Goal: Task Accomplishment & Management: Complete application form

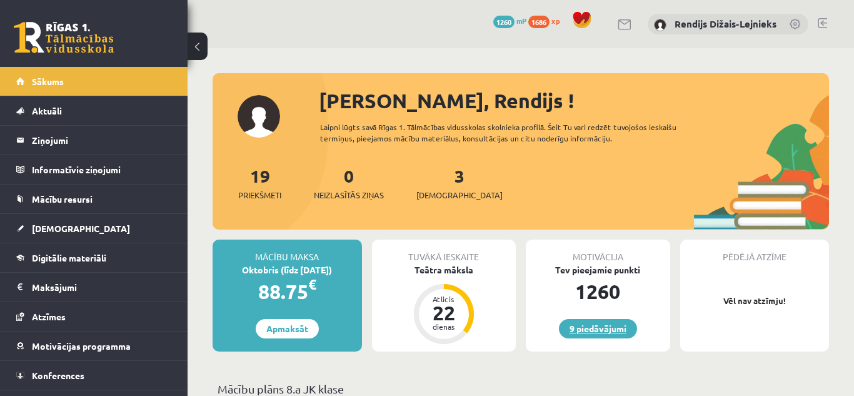
click at [619, 330] on link "9 piedāvājumi" at bounding box center [598, 328] width 78 height 19
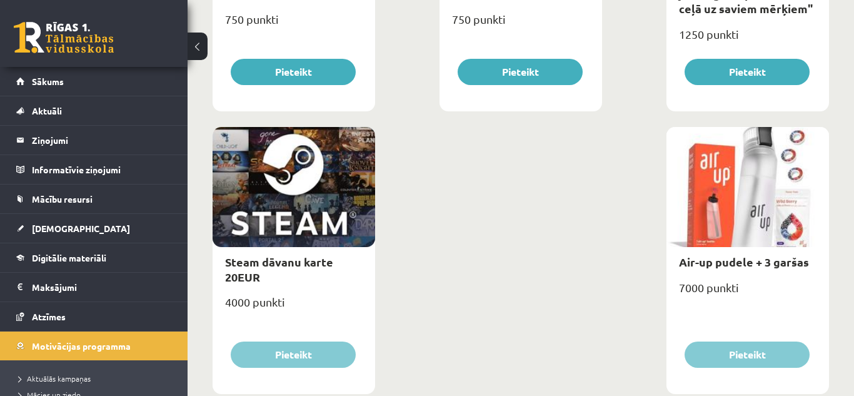
scroll to position [2089, 0]
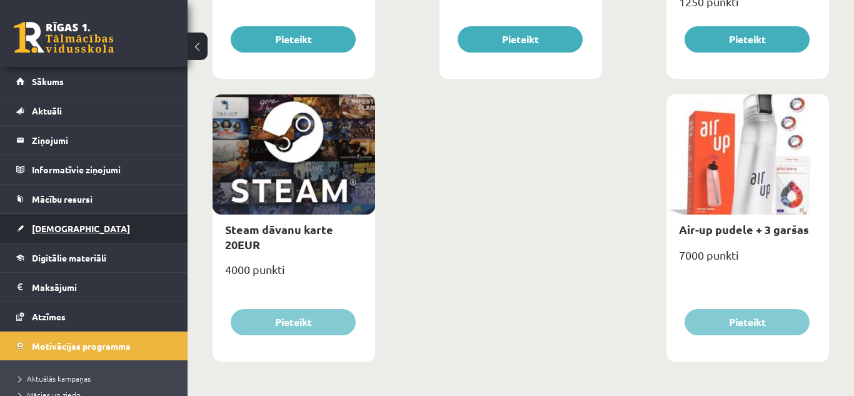
click at [38, 225] on span "[DEMOGRAPHIC_DATA]" at bounding box center [81, 228] width 98 height 11
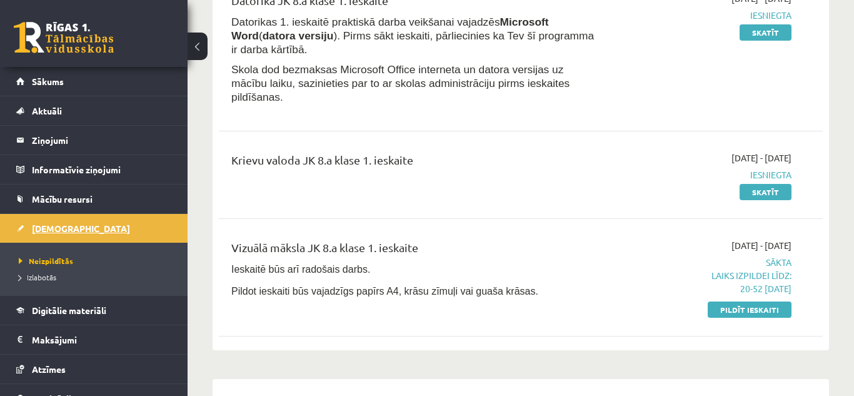
scroll to position [218, 0]
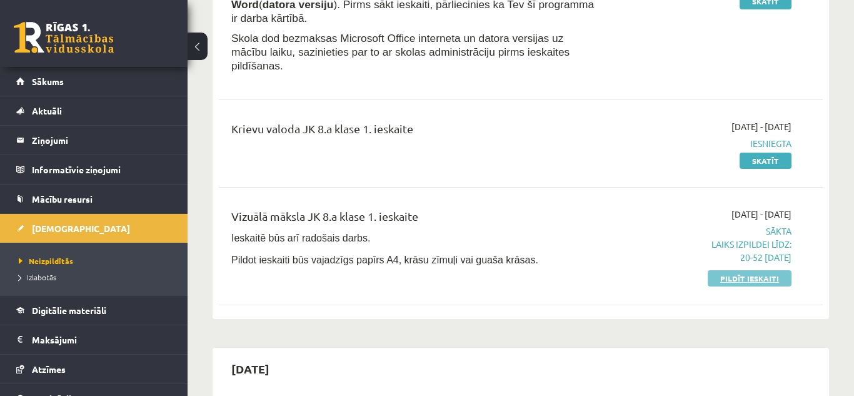
click at [774, 270] on link "Pildīt ieskaiti" at bounding box center [750, 278] width 84 height 16
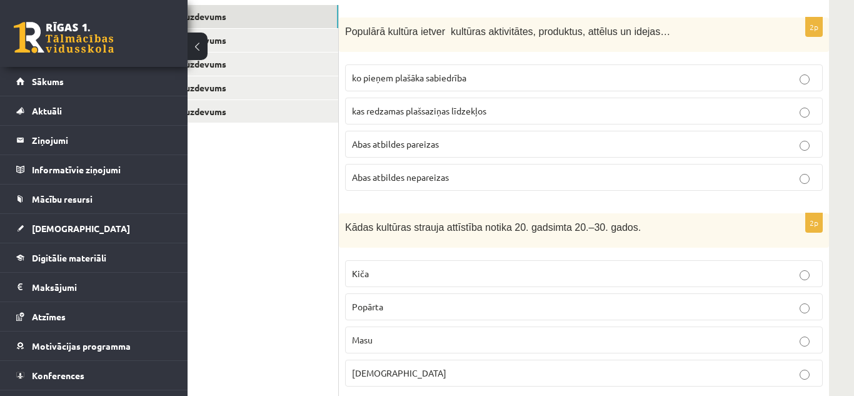
scroll to position [263, 41]
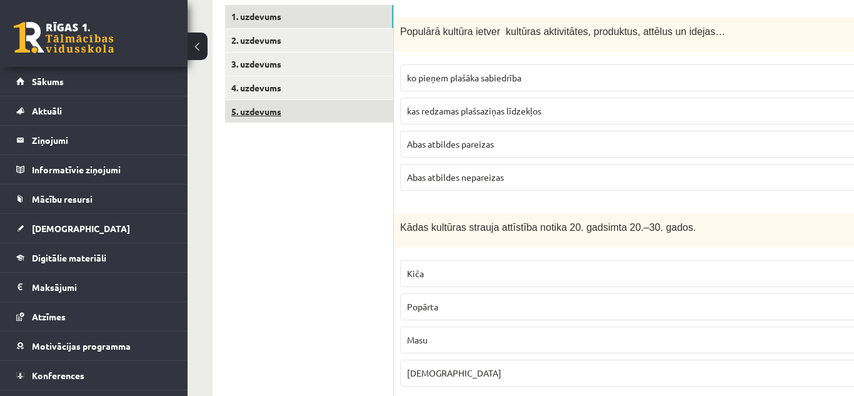
click at [283, 122] on link "5. uzdevums" at bounding box center [309, 111] width 168 height 23
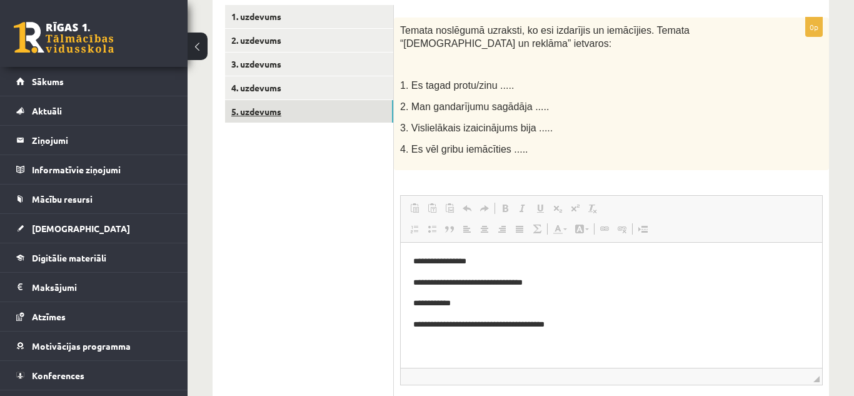
scroll to position [0, 0]
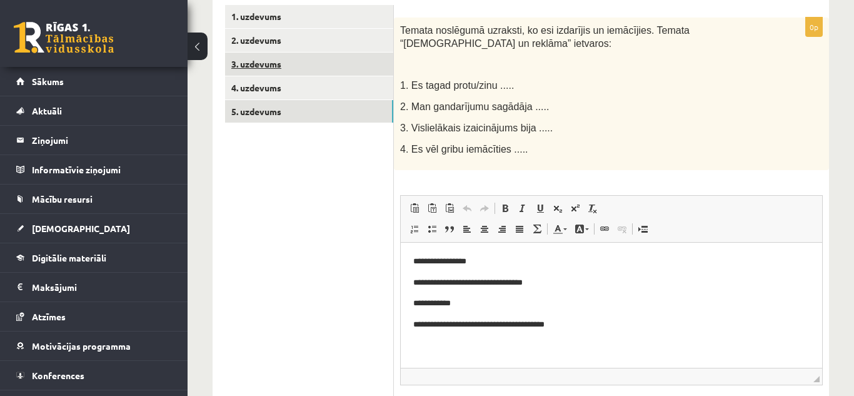
click at [254, 63] on link "3. uzdevums" at bounding box center [309, 64] width 168 height 23
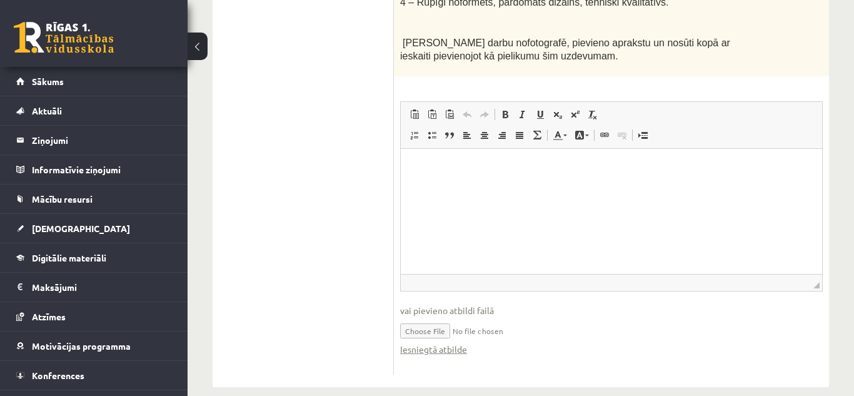
click at [424, 317] on input "file" at bounding box center [611, 330] width 423 height 26
type input "**********"
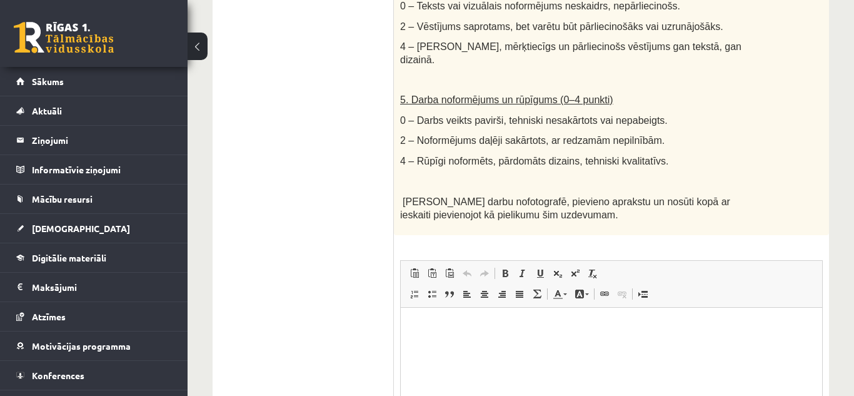
scroll to position [981, 0]
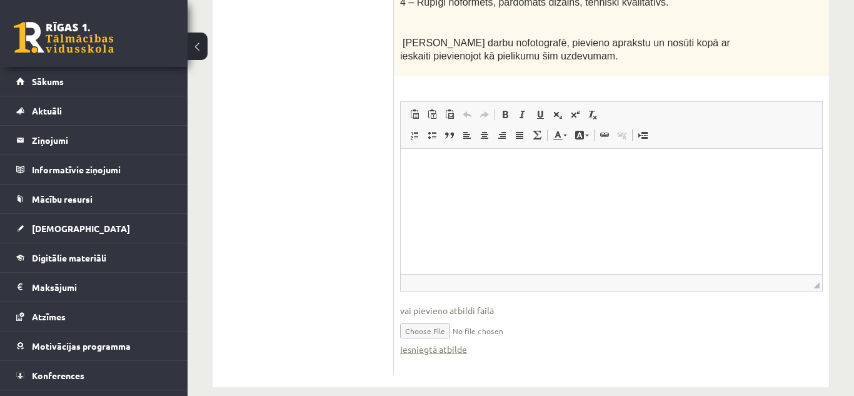
click at [529, 321] on input "file" at bounding box center [611, 330] width 423 height 26
click at [436, 320] on input "file" at bounding box center [611, 330] width 423 height 26
type input "**********"
click at [456, 343] on link "Iesniegtā atbilde" at bounding box center [433, 349] width 67 height 13
click at [607, 130] on span at bounding box center [604, 135] width 10 height 10
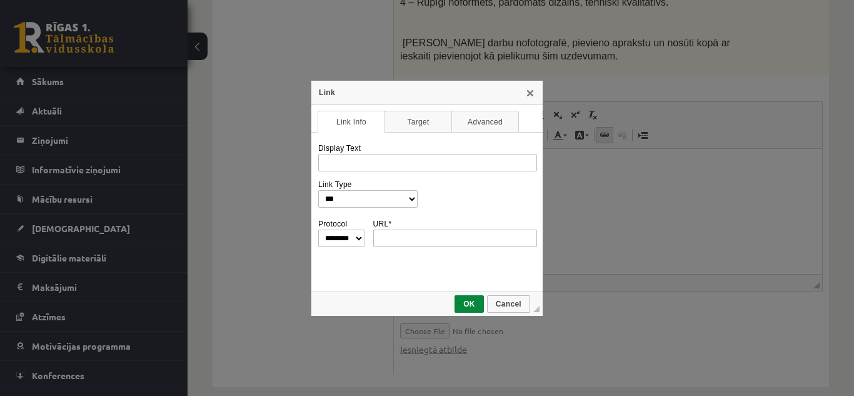
scroll to position [0, 0]
click at [428, 124] on link "Target" at bounding box center [418, 122] width 68 height 22
click at [534, 93] on link "X" at bounding box center [530, 93] width 10 height 10
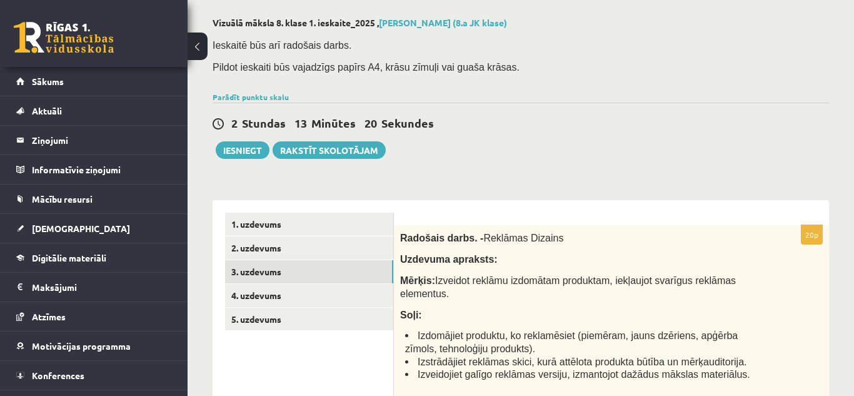
scroll to position [98, 0]
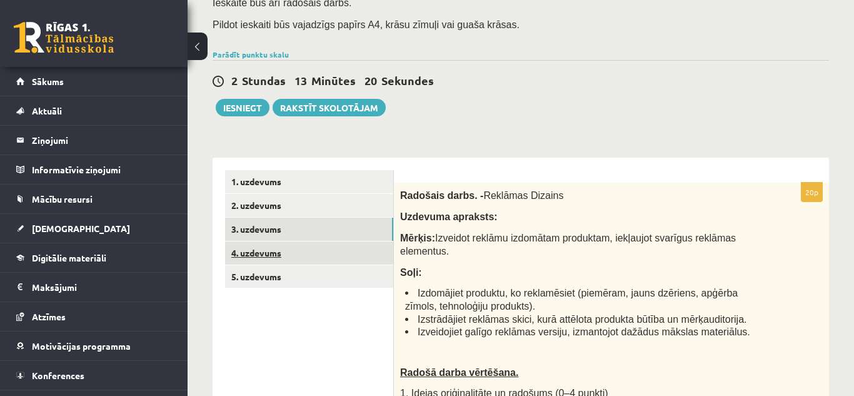
click at [253, 253] on link "4. uzdevums" at bounding box center [309, 252] width 168 height 23
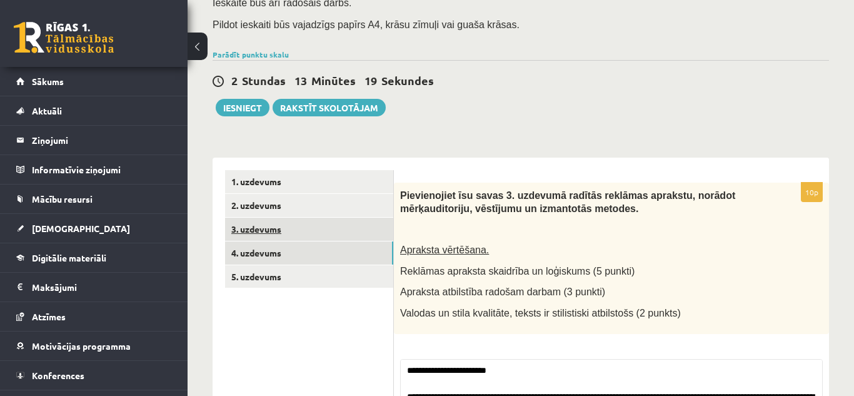
click at [241, 231] on link "3. uzdevums" at bounding box center [309, 229] width 168 height 23
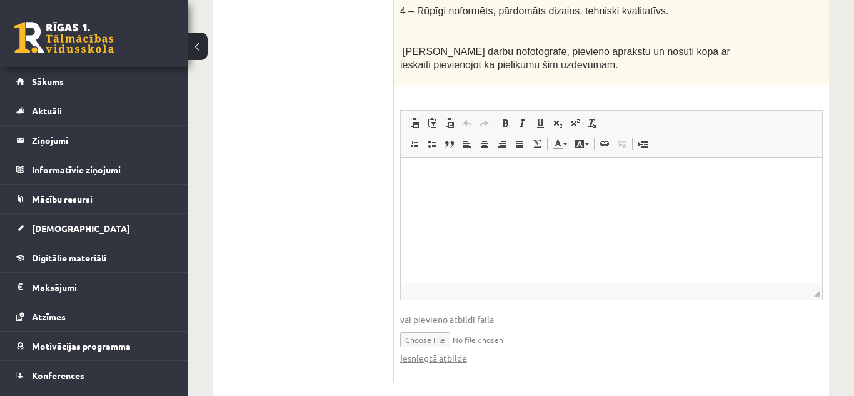
scroll to position [981, 0]
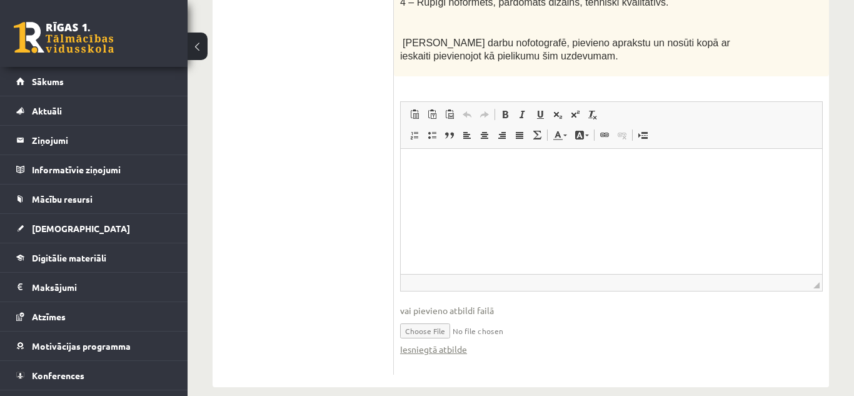
click at [816, 282] on span "◢" at bounding box center [816, 285] width 6 height 6
click at [470, 317] on input "file" at bounding box center [611, 330] width 423 height 26
type input "**********"
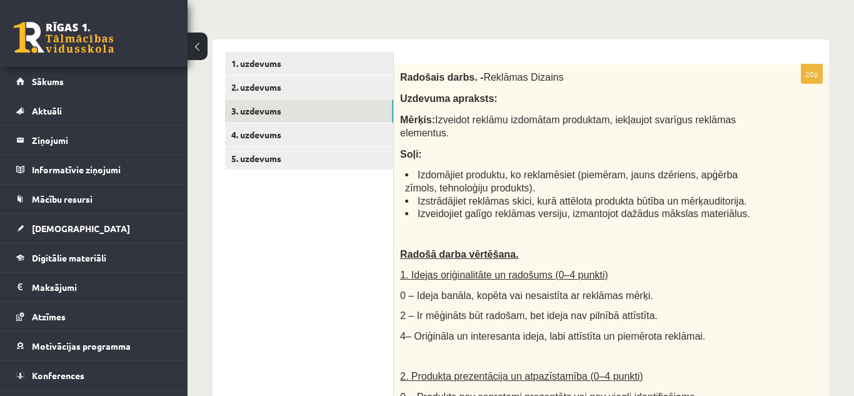
scroll to position [0, 0]
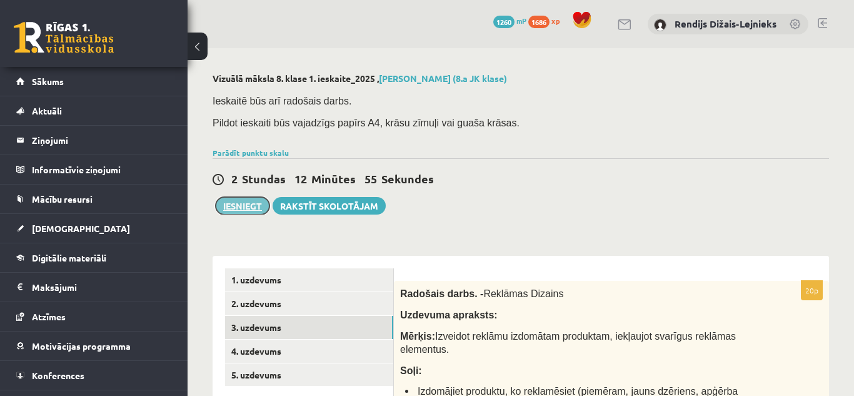
click at [233, 211] on button "Iesniegt" at bounding box center [243, 206] width 54 height 18
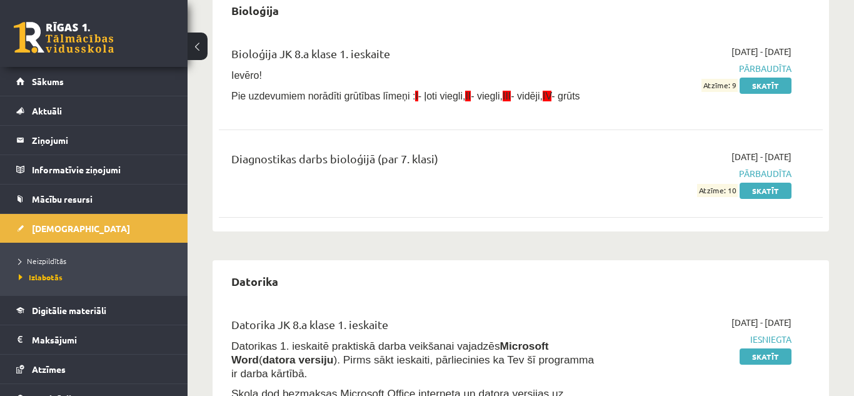
scroll to position [396, 0]
